Goal: Task Accomplishment & Management: Complete application form

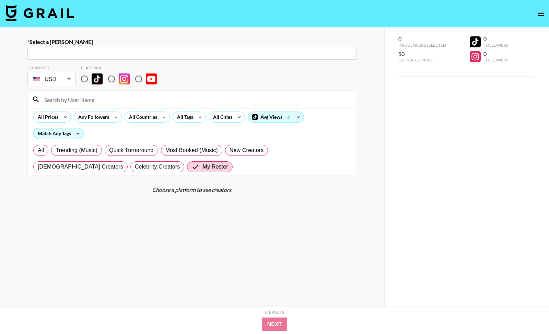
click at [46, 14] on img at bounding box center [39, 13] width 69 height 16
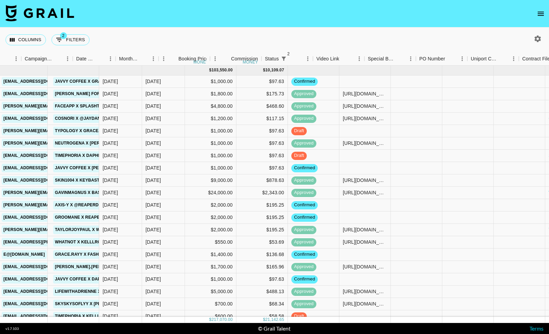
scroll to position [0, 448]
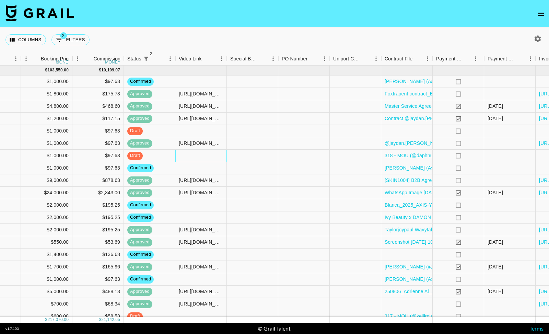
click at [197, 159] on div at bounding box center [201, 156] width 52 height 12
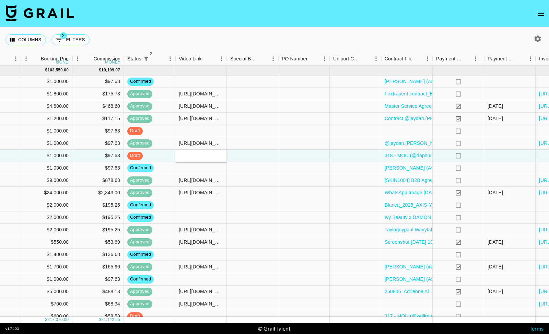
type input "[URL][DOMAIN_NAME]"
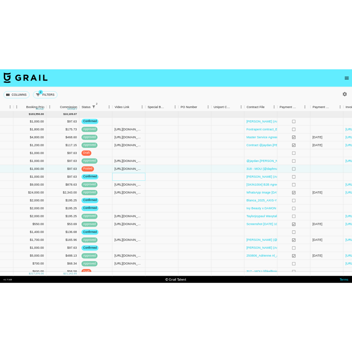
scroll to position [0, 513]
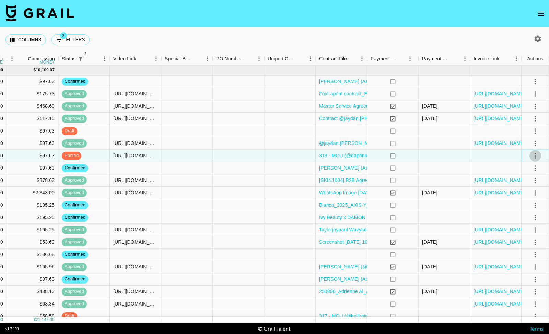
click at [531, 157] on icon "select merge strategy" at bounding box center [535, 156] width 8 height 8
click at [530, 219] on div "Approve" at bounding box center [520, 220] width 21 height 8
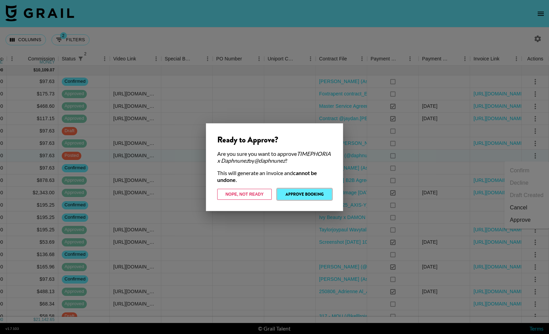
click at [315, 195] on button "Approve Booking" at bounding box center [304, 194] width 55 height 11
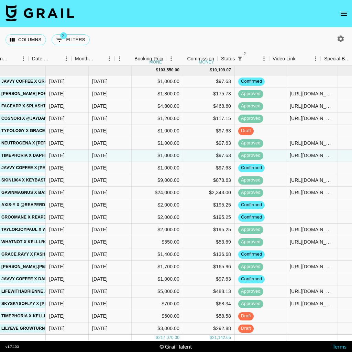
scroll to position [0, 354]
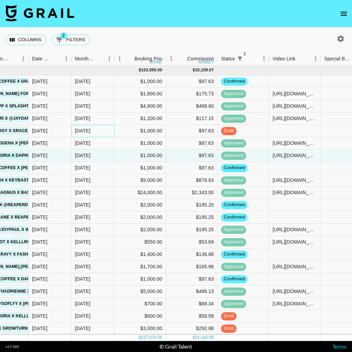
click at [96, 131] on div "[DATE]" at bounding box center [92, 131] width 43 height 12
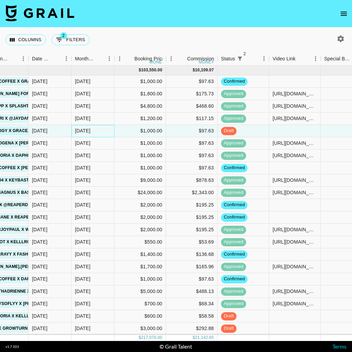
click at [96, 131] on div "[DATE]" at bounding box center [92, 131] width 43 height 12
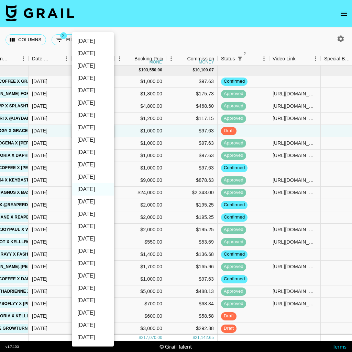
click at [94, 175] on li "[DATE]" at bounding box center [93, 177] width 42 height 12
type input "[DATE]"
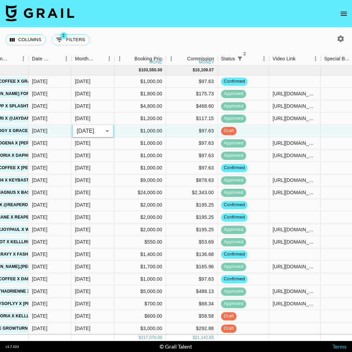
click at [171, 29] on div "Columns 2 Filters + Booking" at bounding box center [176, 39] width 352 height 25
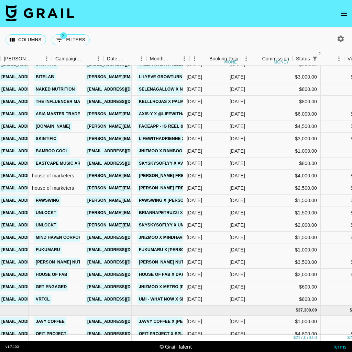
scroll to position [262, 305]
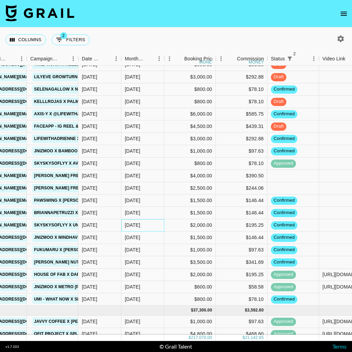
click at [137, 227] on div "[DATE]" at bounding box center [132, 225] width 15 height 7
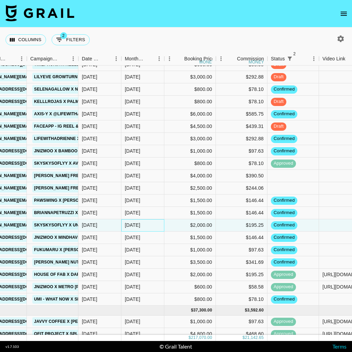
click at [137, 227] on div "[DATE]" at bounding box center [132, 225] width 15 height 7
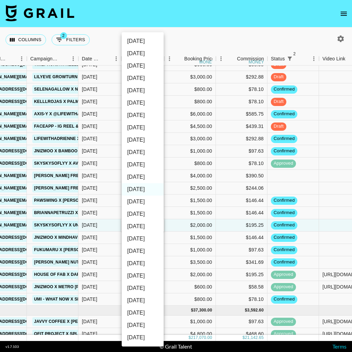
click at [148, 178] on li "[DATE]" at bounding box center [143, 177] width 42 height 12
type input "[DATE]"
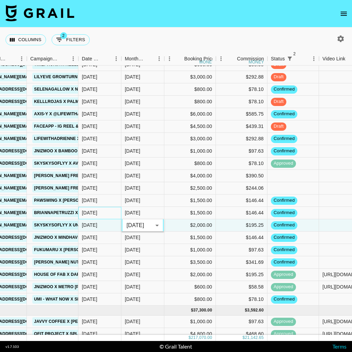
click at [97, 212] on div "[DATE]" at bounding box center [89, 212] width 15 height 7
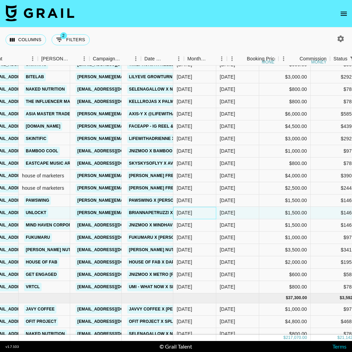
scroll to position [274, 290]
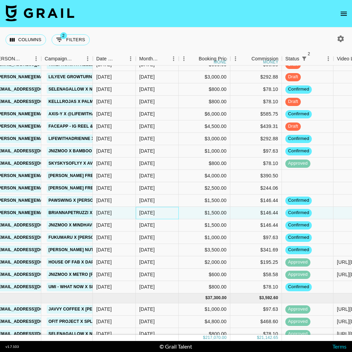
click at [151, 213] on div "[DATE]" at bounding box center [146, 212] width 15 height 7
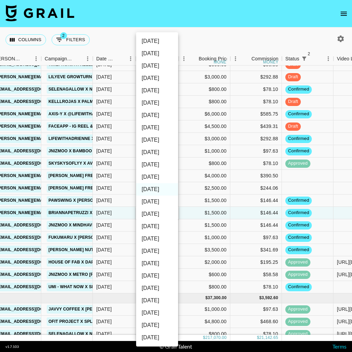
click at [155, 178] on li "[DATE]" at bounding box center [157, 177] width 42 height 12
type input "[DATE]"
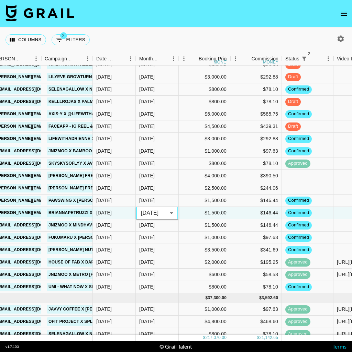
drag, startPoint x: 190, startPoint y: 24, endPoint x: 168, endPoint y: 187, distance: 164.2
click at [190, 24] on nav at bounding box center [176, 13] width 352 height 27
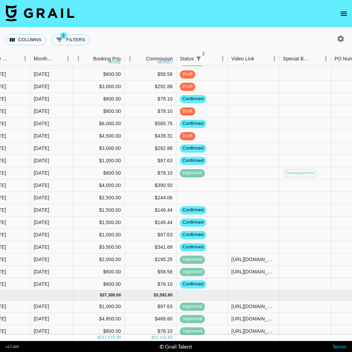
scroll to position [0, 396]
